Goal: Transaction & Acquisition: Purchase product/service

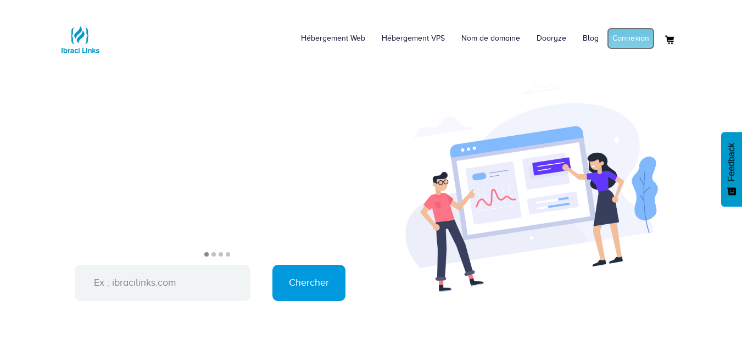
click at [634, 40] on link "Connexion" at bounding box center [631, 38] width 48 height 22
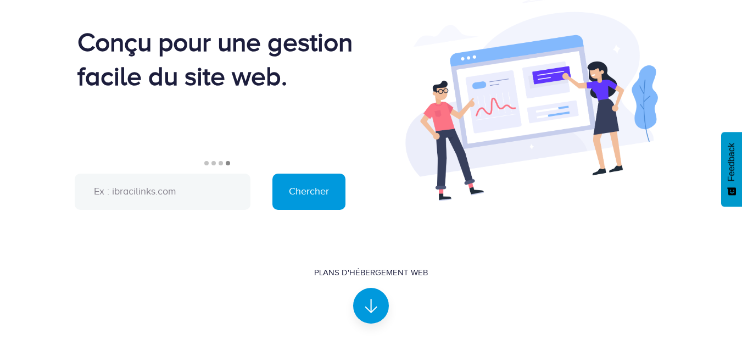
scroll to position [111, 0]
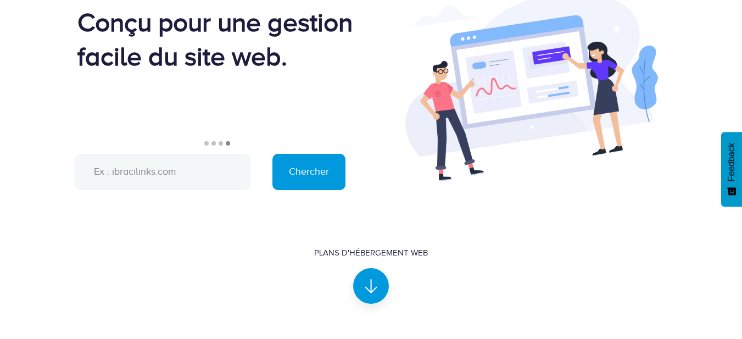
click at [166, 170] on input "text" at bounding box center [163, 172] width 176 height 36
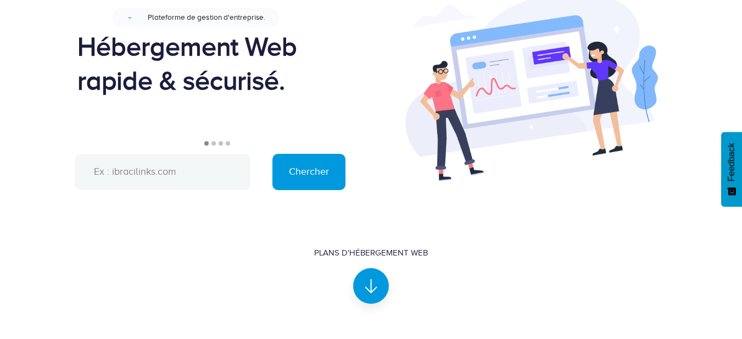
click at [166, 170] on input "text" at bounding box center [163, 172] width 176 height 36
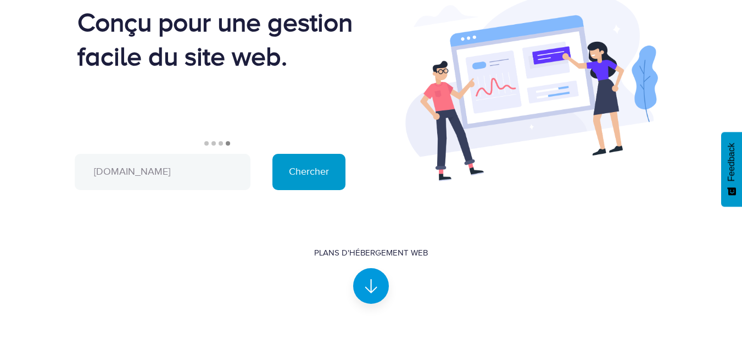
type input "vergerdafrique.com"
click at [293, 172] on input "Chercher" at bounding box center [308, 172] width 73 height 36
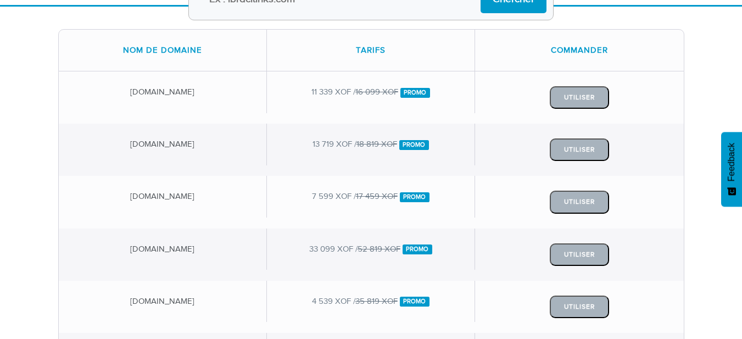
scroll to position [220, 0]
